Goal: Information Seeking & Learning: Check status

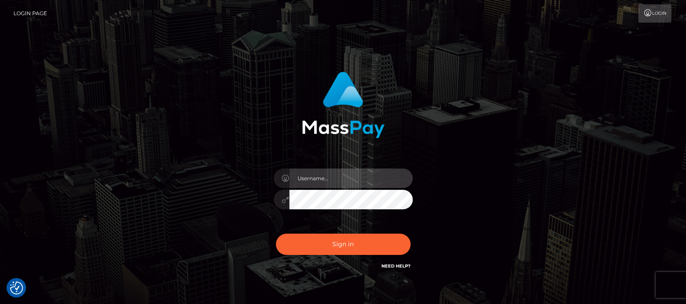
click at [344, 183] on input "text" at bounding box center [350, 179] width 123 height 20
type input "[DOMAIN_NAME]"
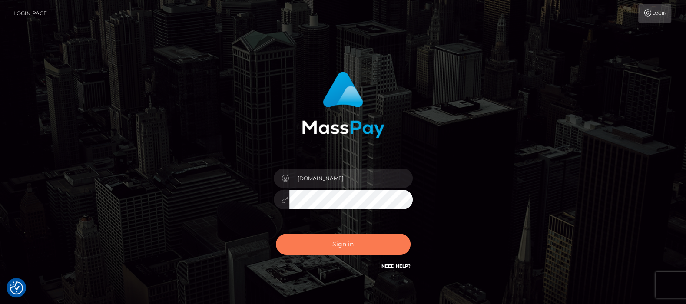
click at [343, 244] on button "Sign in" at bounding box center [343, 244] width 135 height 21
checkbox input "true"
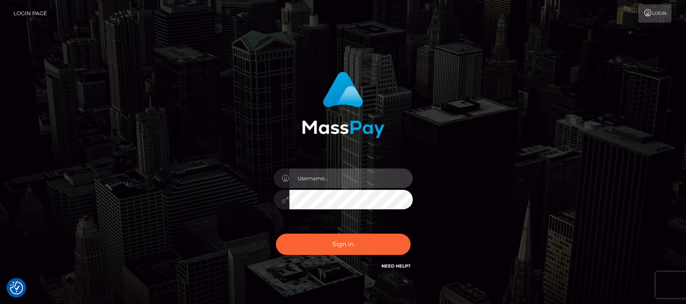
click at [347, 175] on input "text" at bounding box center [350, 179] width 123 height 20
type input "[DOMAIN_NAME]"
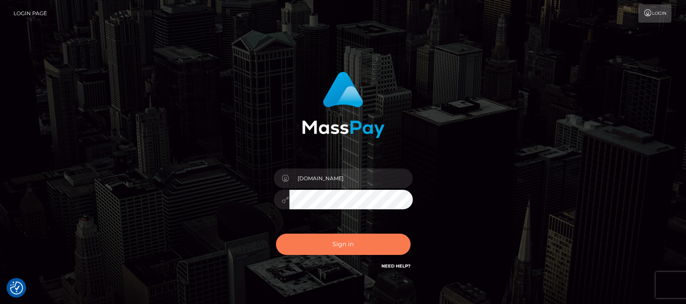
click at [340, 245] on button "Sign in" at bounding box center [343, 244] width 135 height 21
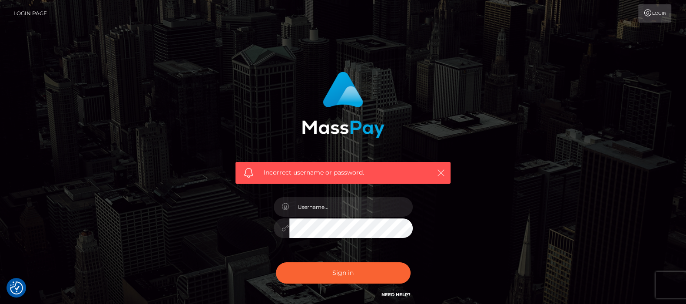
click at [444, 169] on icon "button" at bounding box center [441, 173] width 9 height 9
drag, startPoint x: 445, startPoint y: 174, endPoint x: 440, endPoint y: 175, distance: 4.4
click at [445, 175] on icon "button" at bounding box center [441, 173] width 9 height 9
click at [327, 212] on input "text" at bounding box center [350, 207] width 123 height 20
type input "df.es"
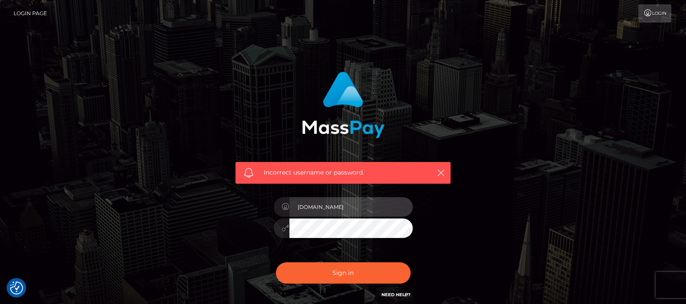
click at [320, 209] on input "df.es" at bounding box center [350, 207] width 123 height 20
click at [439, 173] on icon "button" at bounding box center [441, 173] width 9 height 9
click at [442, 173] on icon "button" at bounding box center [441, 173] width 9 height 9
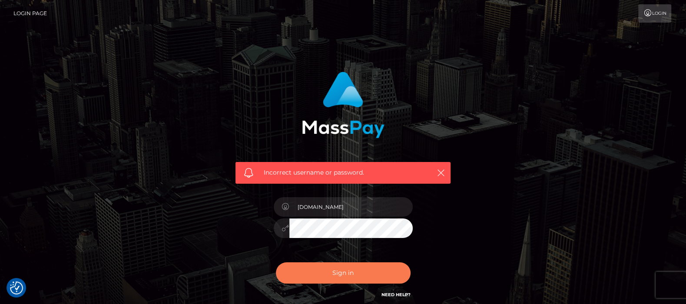
click at [337, 271] on button "Sign in" at bounding box center [343, 273] width 135 height 21
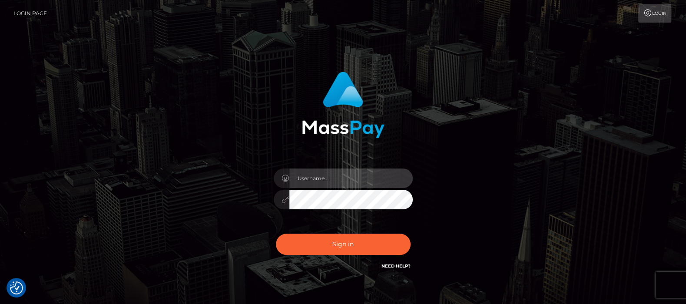
click at [333, 180] on input "text" at bounding box center [350, 179] width 123 height 20
type input "[DOMAIN_NAME]"
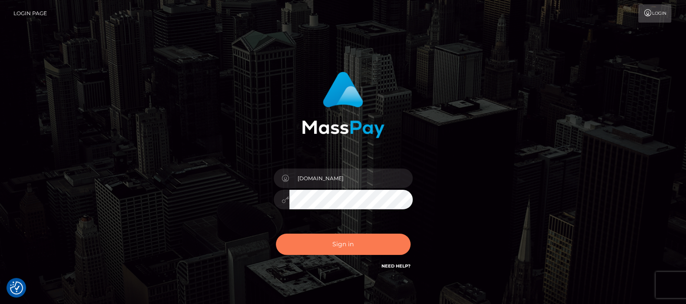
click at [336, 242] on button "Sign in" at bounding box center [343, 244] width 135 height 21
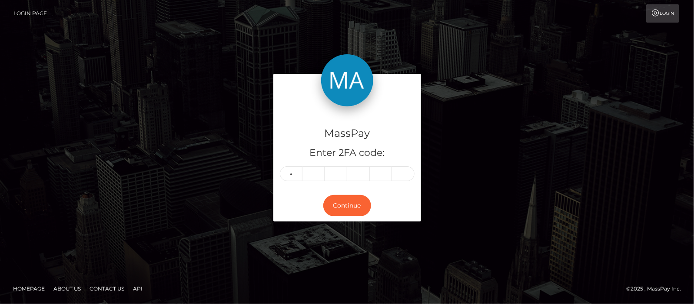
type input "2"
type input "1"
type input "2"
type input "7"
type input "1"
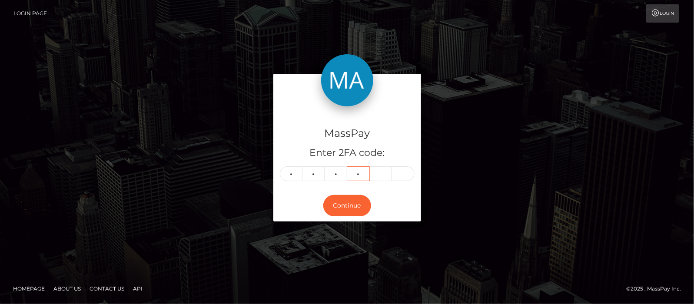
type input "3"
type input "6"
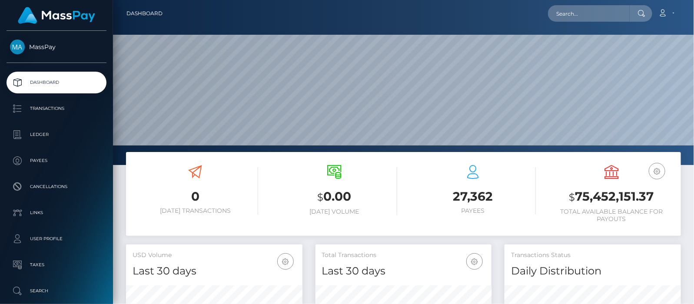
scroll to position [257, 176]
click at [572, 13] on input "text" at bounding box center [589, 13] width 82 height 17
paste input "[EMAIL_ADDRESS][DOMAIN_NAME]"
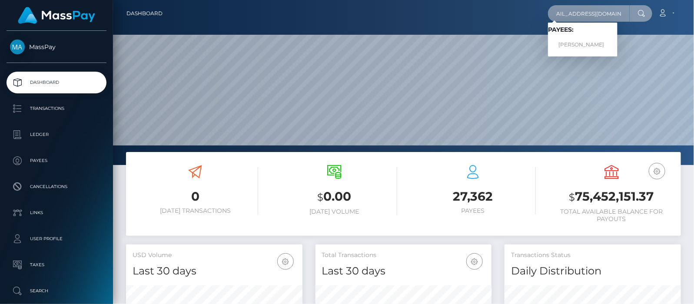
type input "[EMAIL_ADDRESS][DOMAIN_NAME]"
click at [591, 46] on link "SAMINA BASHIR" at bounding box center [583, 45] width 70 height 16
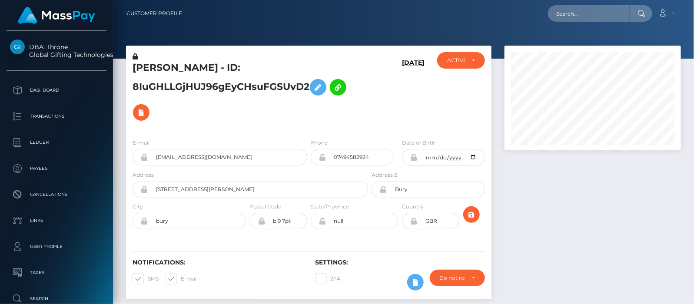
click at [673, 14] on link "Account" at bounding box center [667, 13] width 26 height 18
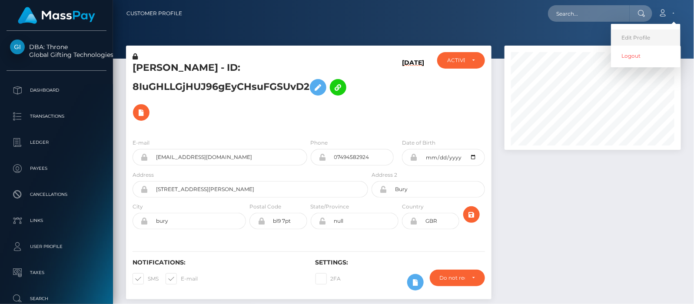
click at [639, 36] on link "Edit Profile" at bounding box center [646, 38] width 70 height 16
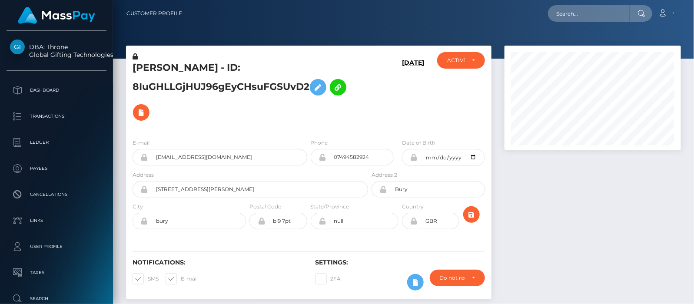
scroll to position [54, 0]
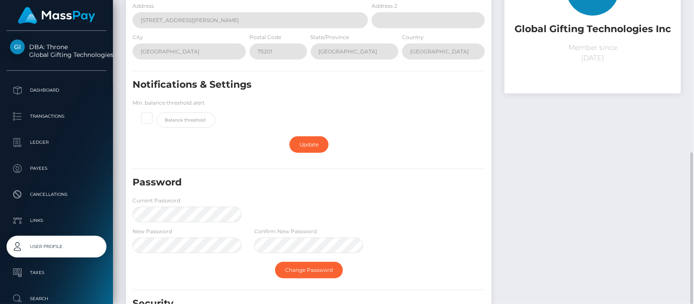
scroll to position [163, 0]
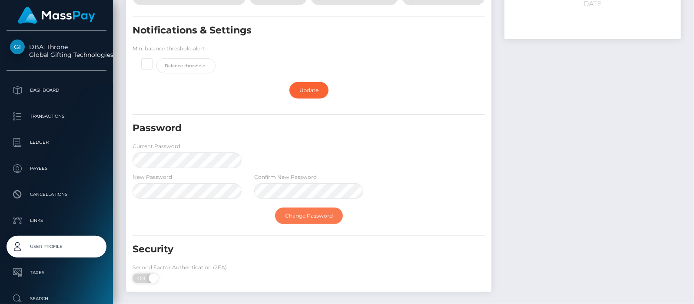
click at [317, 213] on link "Change Password" at bounding box center [309, 216] width 68 height 17
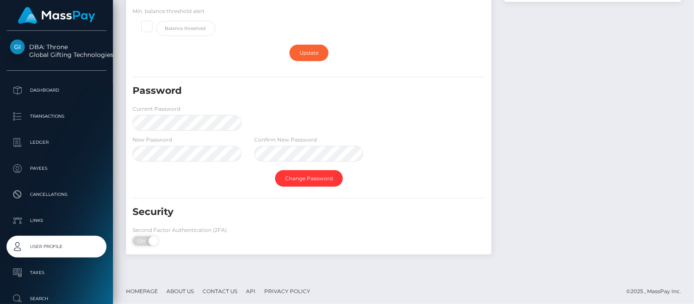
click at [236, 192] on form "E-mail Phone Address 1920 McKinney Ave. Address 2 City Dallas Postal Code" at bounding box center [309, 64] width 353 height 372
click at [312, 175] on link "Change Password" at bounding box center [309, 178] width 68 height 17
click at [296, 174] on link "Change Password" at bounding box center [309, 178] width 68 height 17
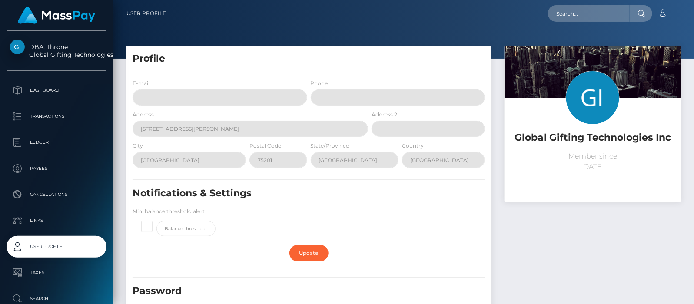
click at [671, 15] on link "Account" at bounding box center [667, 13] width 26 height 18
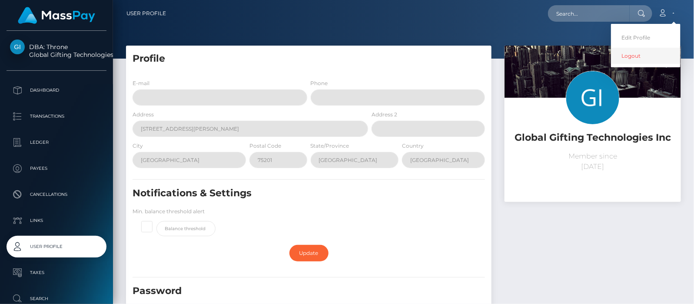
click at [628, 57] on link "Logout" at bounding box center [646, 56] width 70 height 16
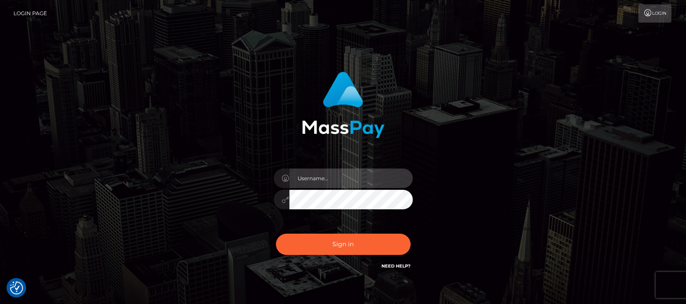
click at [335, 176] on input "text" at bounding box center [350, 179] width 123 height 20
type input "df.es"
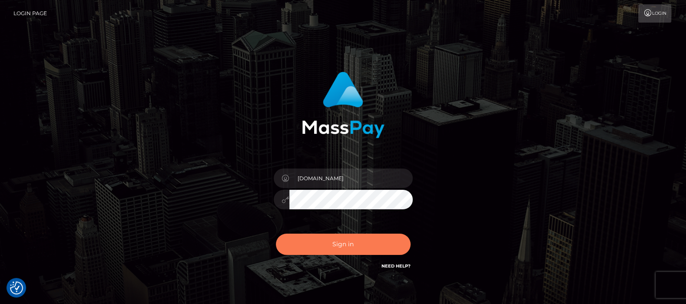
click at [346, 245] on button "Sign in" at bounding box center [343, 244] width 135 height 21
click at [347, 244] on button "Sign in" at bounding box center [343, 244] width 135 height 21
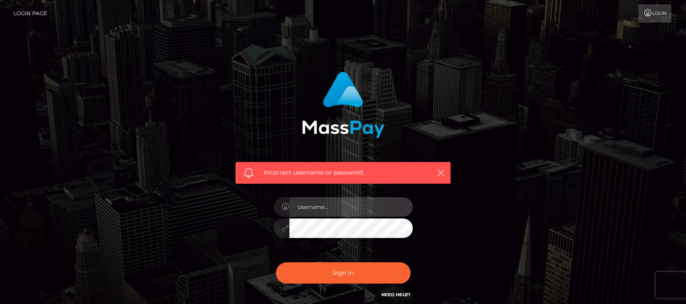
click at [346, 210] on input "text" at bounding box center [350, 207] width 123 height 20
type input "df.es"
checkbox input "true"
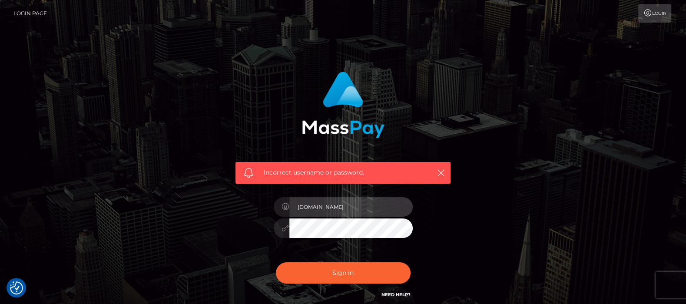
checkbox input "true"
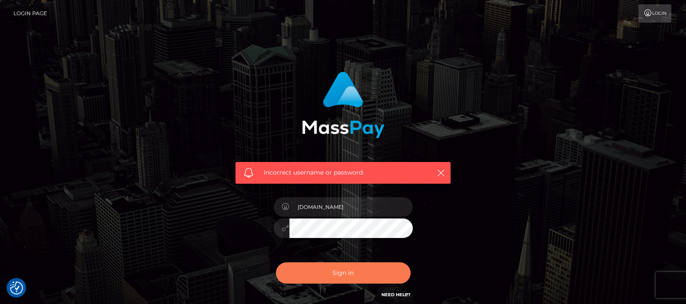
click at [342, 271] on button "Sign in" at bounding box center [343, 273] width 135 height 21
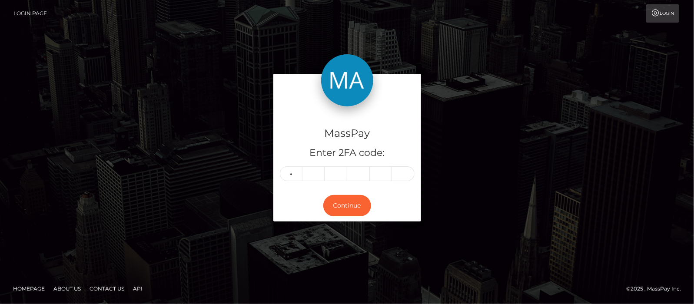
type input "2"
type input "7"
type input "1"
type input "5"
type input "2"
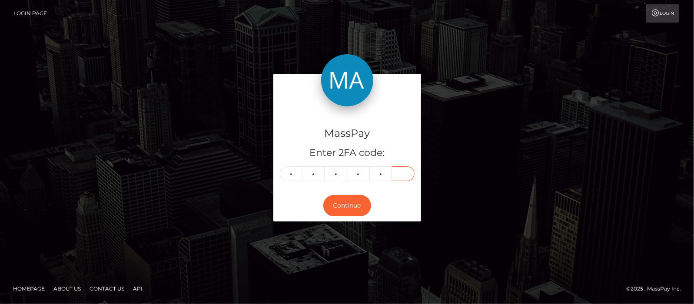
type input "9"
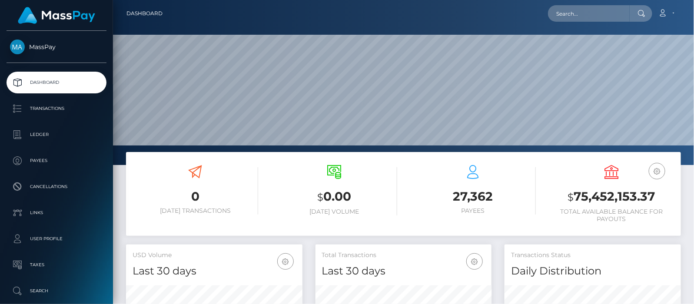
scroll to position [154, 176]
click at [674, 15] on link "Account" at bounding box center [667, 13] width 26 height 18
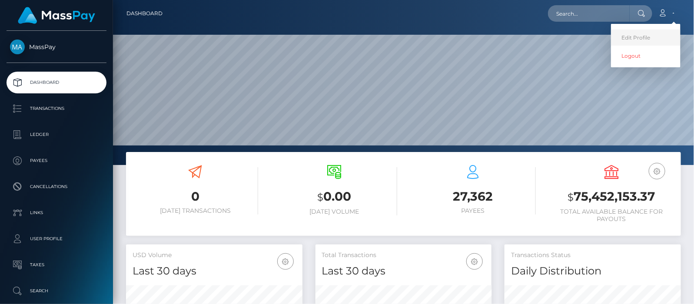
click at [646, 35] on link "Edit Profile" at bounding box center [646, 38] width 70 height 16
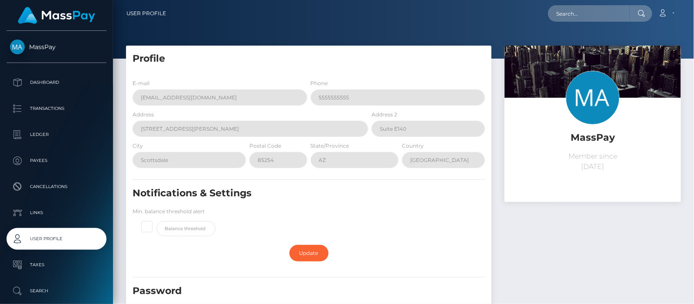
scroll to position [200, 0]
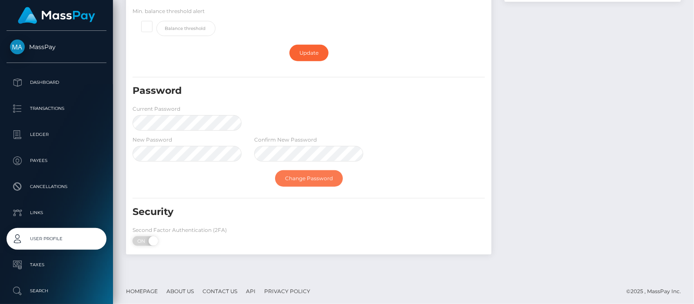
click at [293, 173] on link "Change Password" at bounding box center [309, 178] width 68 height 17
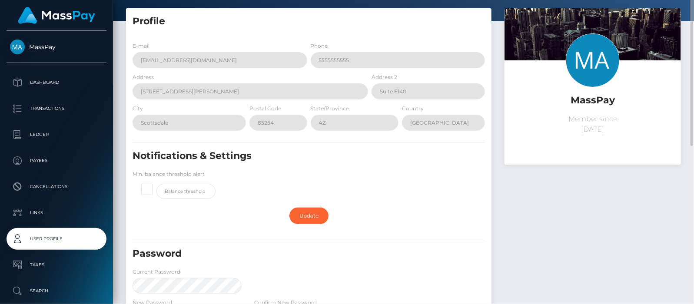
scroll to position [0, 0]
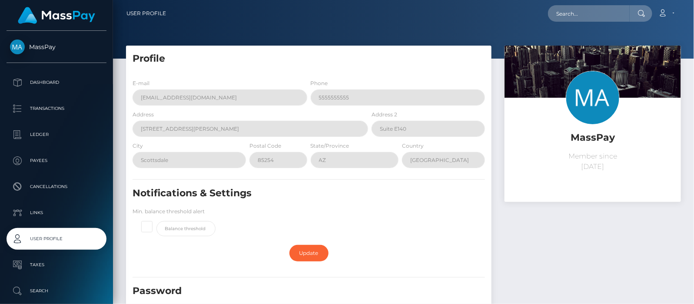
click at [674, 13] on link "Account" at bounding box center [667, 13] width 26 height 18
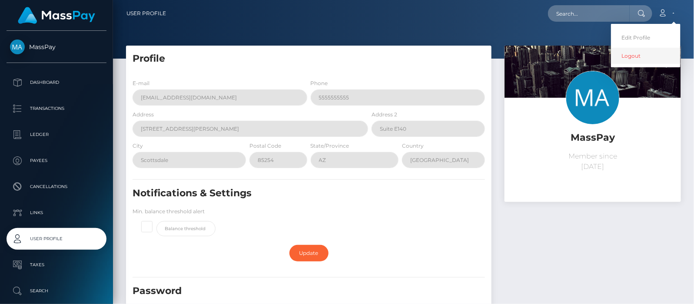
click at [635, 56] on link "Logout" at bounding box center [646, 56] width 70 height 16
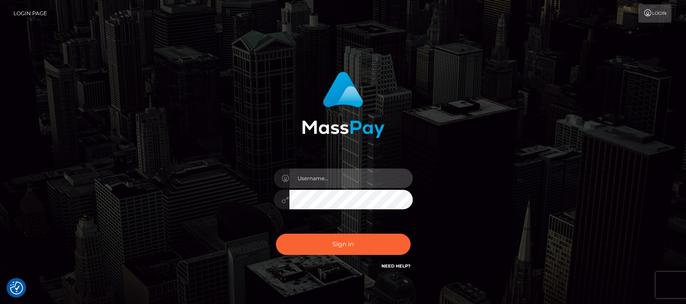
click at [316, 183] on input "text" at bounding box center [350, 179] width 123 height 20
type input "df.es"
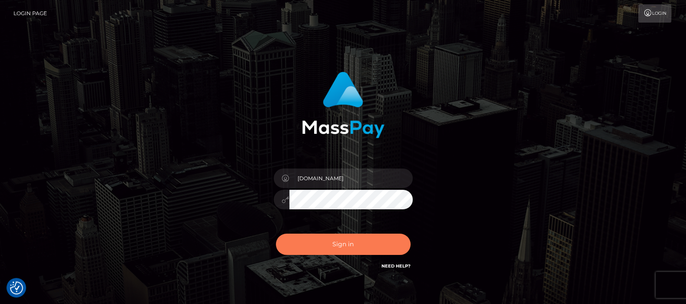
click at [347, 244] on button "Sign in" at bounding box center [343, 244] width 135 height 21
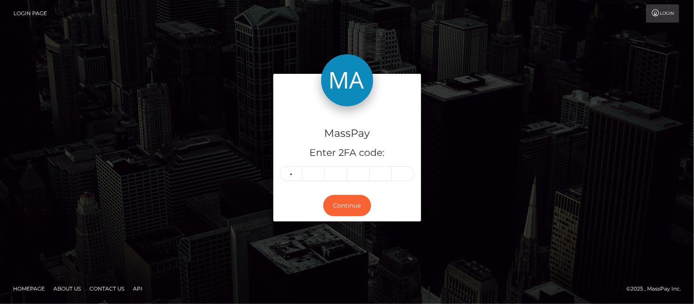
type input "5"
type input "3"
type input "4"
type input "1"
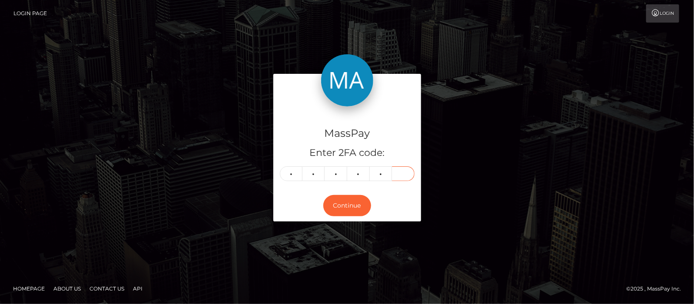
type input "8"
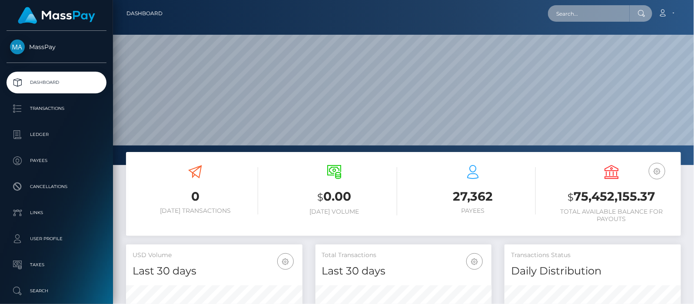
click at [607, 13] on input "text" at bounding box center [589, 13] width 82 height 17
paste input "cmb1740@gmail.com"
type input "cmb1740@gmail.com"
click at [40, 108] on p "Transactions" at bounding box center [56, 108] width 93 height 13
click at [59, 109] on p "Transactions" at bounding box center [56, 108] width 93 height 13
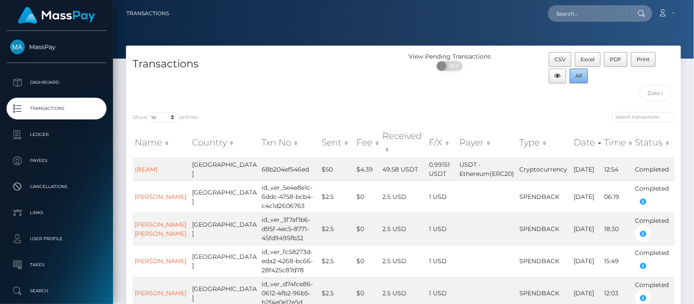
click at [579, 76] on span "All" at bounding box center [579, 76] width 7 height 7
click at [629, 117] on input "search" at bounding box center [643, 117] width 63 height 10
click at [632, 115] on input "10" at bounding box center [643, 117] width 63 height 10
drag, startPoint x: 649, startPoint y: 113, endPoint x: 603, endPoint y: 110, distance: 45.8
click at [605, 120] on div "10588.72" at bounding box center [542, 118] width 265 height 12
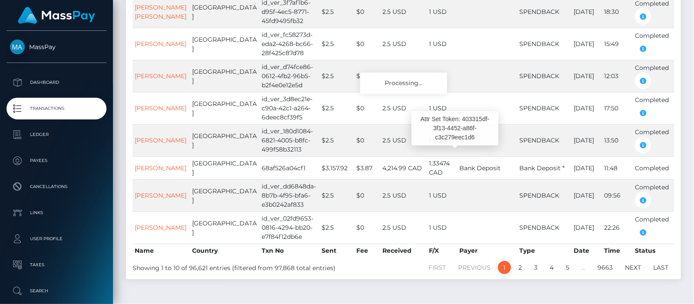
scroll to position [109, 0]
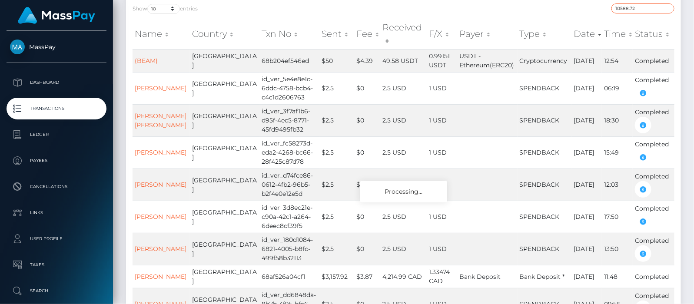
type input "10588.72"
drag, startPoint x: 389, startPoint y: 45, endPoint x: 374, endPoint y: 43, distance: 15.3
click at [380, 49] on td "49.58 USDT" at bounding box center [403, 60] width 47 height 23
click at [390, 49] on td "49.58 USDT" at bounding box center [403, 60] width 47 height 23
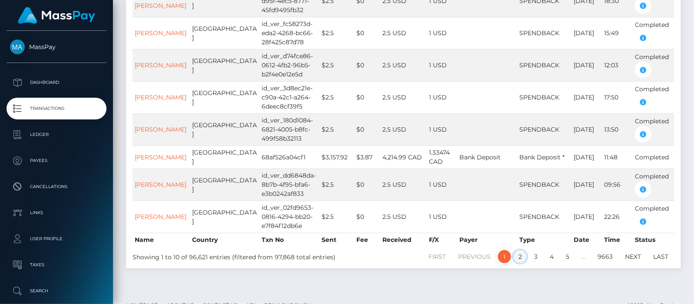
click at [522, 250] on link "2" at bounding box center [520, 256] width 13 height 13
click at [634, 250] on link "Next" at bounding box center [633, 256] width 26 height 13
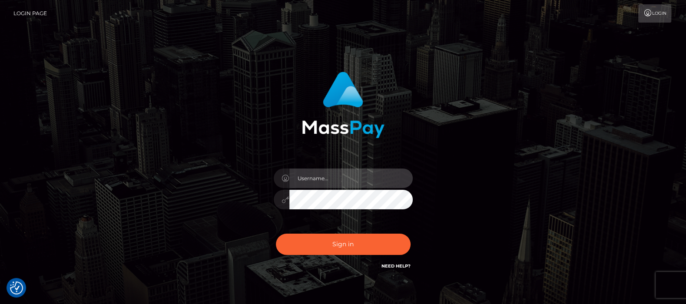
click at [321, 177] on input "text" at bounding box center [350, 179] width 123 height 20
type input "df.es"
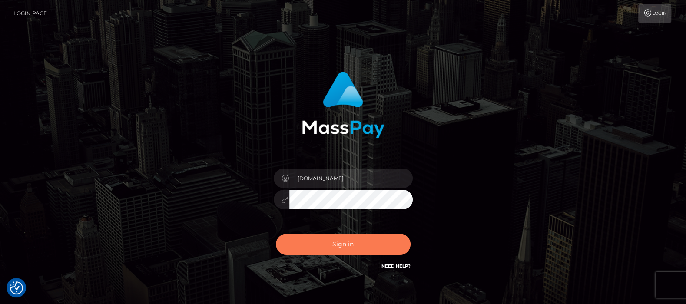
click at [349, 243] on button "Sign in" at bounding box center [343, 244] width 135 height 21
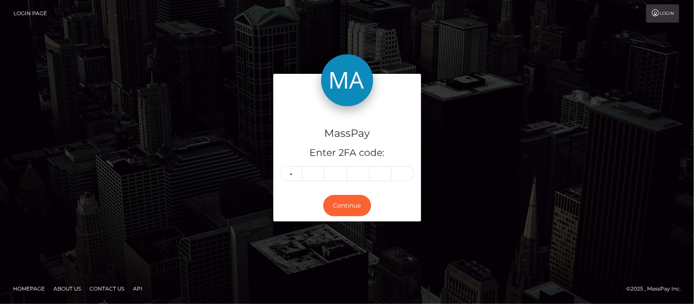
type input "2"
type input "0"
type input "1"
type input "2"
type input "3"
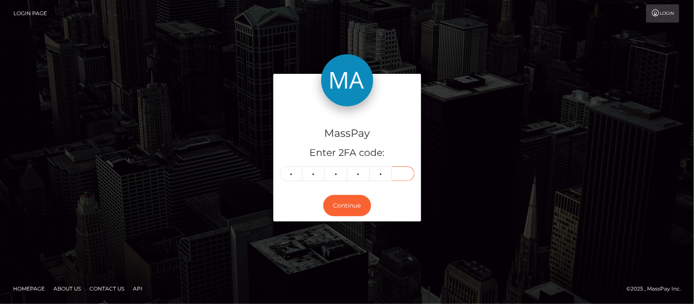
type input "4"
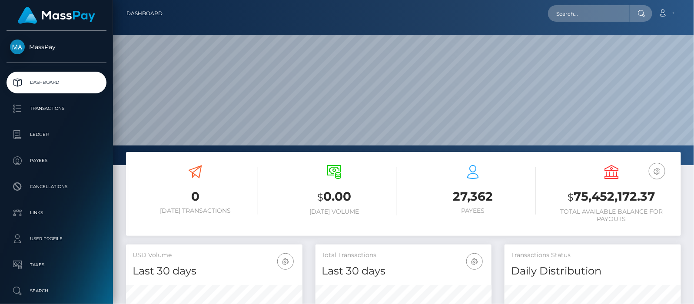
scroll to position [257, 176]
click at [567, 13] on input "text" at bounding box center [589, 13] width 82 height 17
paste input "[EMAIL_ADDRESS][DOMAIN_NAME]"
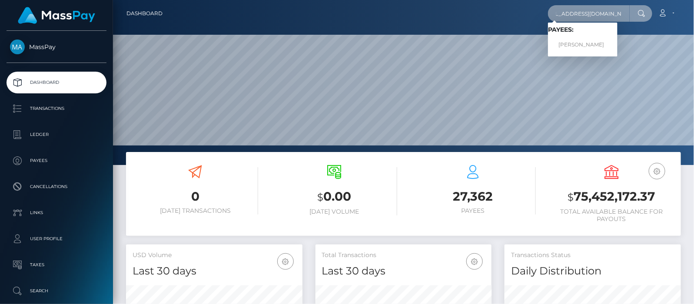
type input "[EMAIL_ADDRESS][DOMAIN_NAME]"
click at [571, 46] on link "ZARA MARIE TAYLOR" at bounding box center [583, 45] width 70 height 16
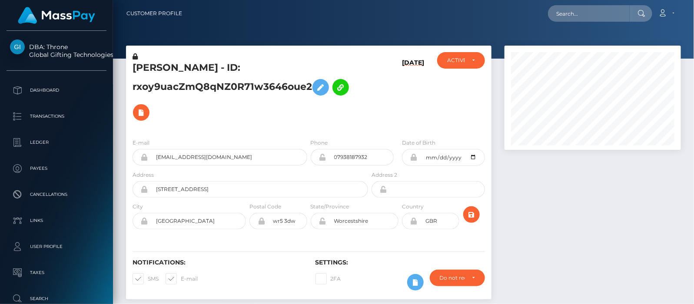
scroll to position [104, 176]
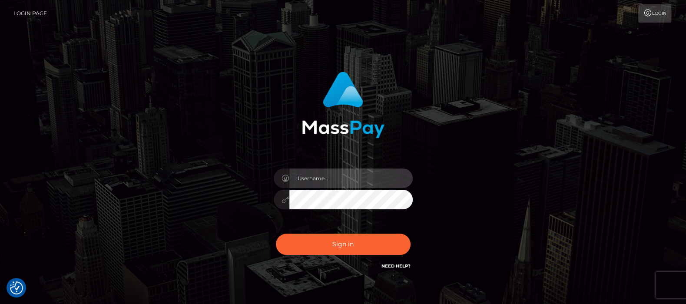
click at [316, 182] on input "text" at bounding box center [350, 179] width 123 height 20
type input "df.es"
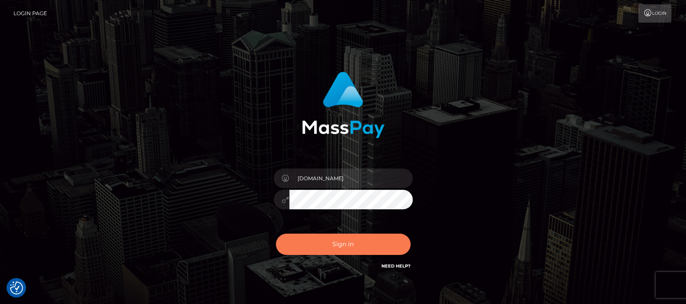
click at [350, 240] on button "Sign in" at bounding box center [343, 244] width 135 height 21
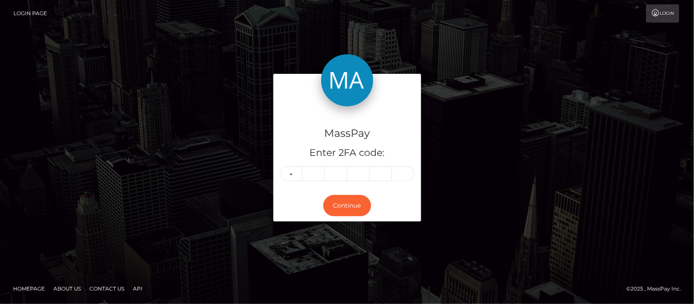
type input "3"
type input "9"
type input "3"
type input "0"
type input "9"
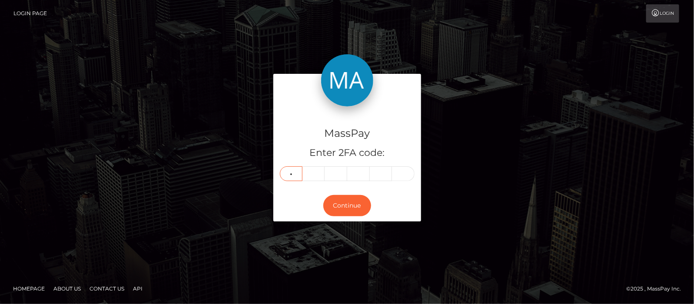
type input "9"
type input "2"
type input "1"
type input "3"
type input "4"
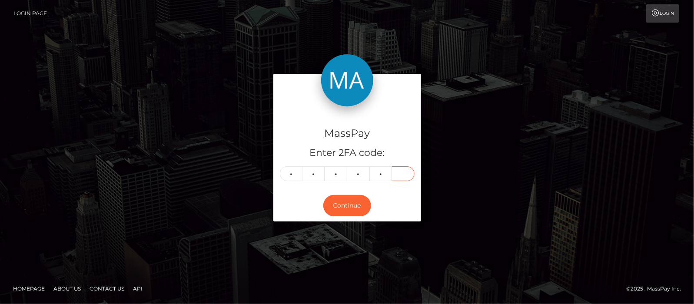
type input "5"
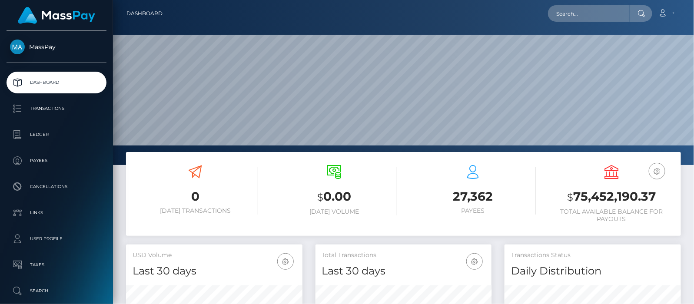
scroll to position [154, 176]
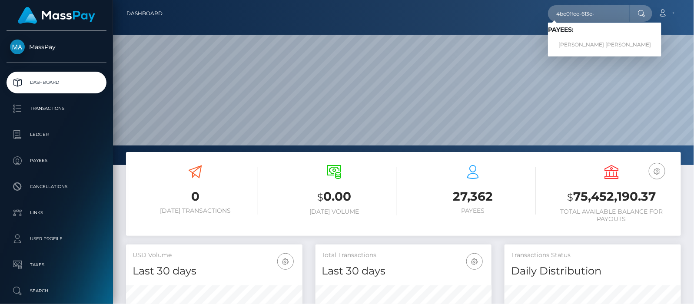
type input "4be01fee-613e-"
click at [593, 46] on link "Mary Grace Reyes Candelario" at bounding box center [604, 45] width 113 height 16
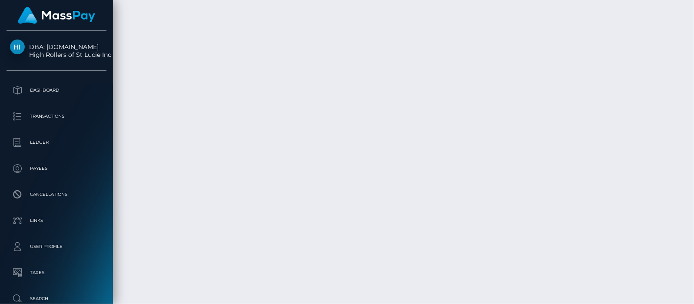
scroll to position [104, 176]
drag, startPoint x: 589, startPoint y: 103, endPoint x: 560, endPoint y: 107, distance: 29.1
copy td "0.09 BTC"
